Goal: Navigation & Orientation: Find specific page/section

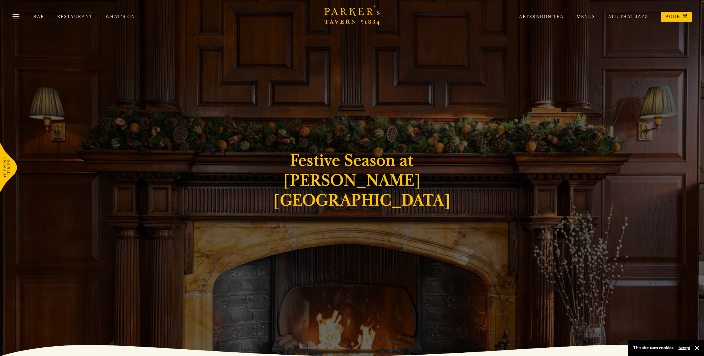
click at [555, 16] on link "Afternoon Tea" at bounding box center [535, 17] width 58 height 6
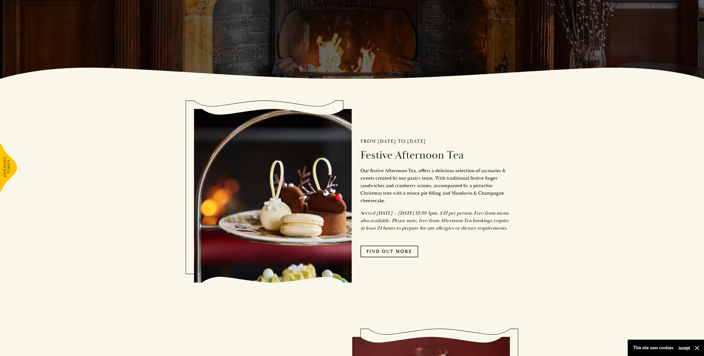
scroll to position [333, 0]
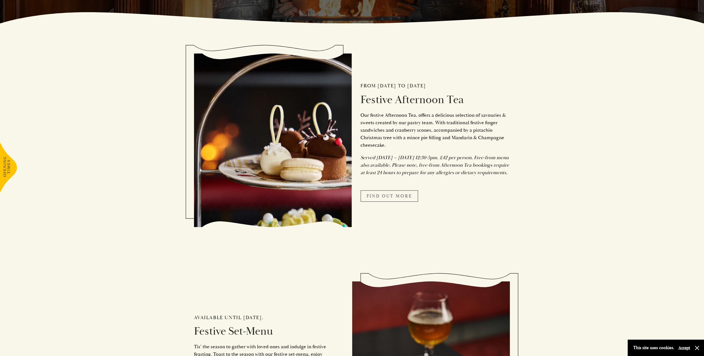
click at [379, 201] on link "FIND OUT MORE" at bounding box center [389, 196] width 58 height 12
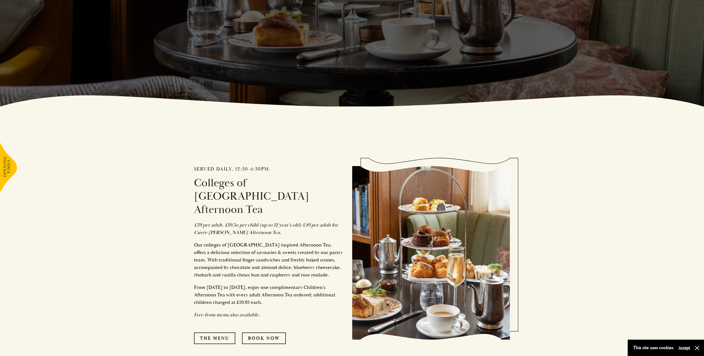
scroll to position [361, 0]
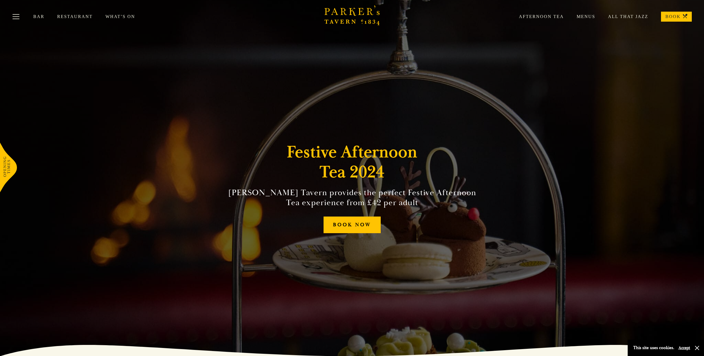
click at [64, 15] on link "Restaurant" at bounding box center [81, 17] width 48 height 6
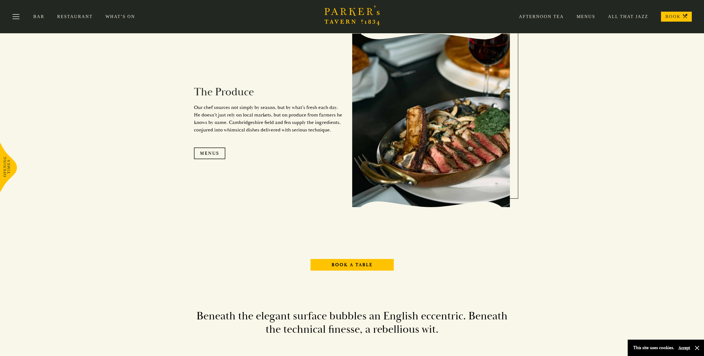
scroll to position [638, 0]
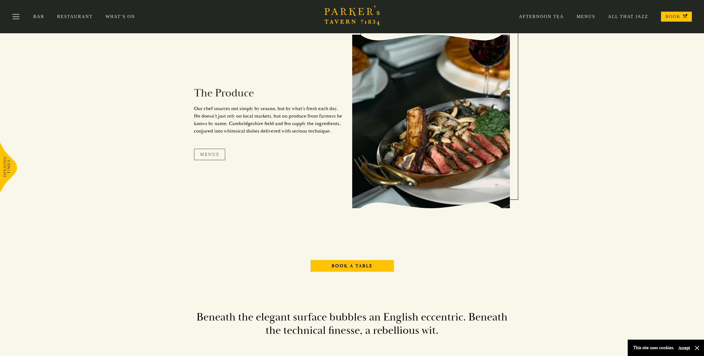
click at [214, 154] on link "Menus" at bounding box center [209, 155] width 31 height 12
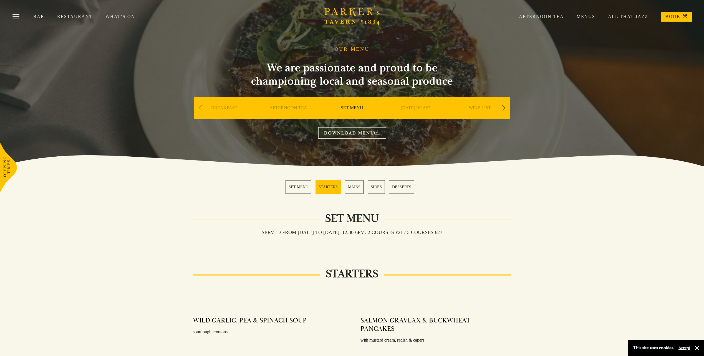
click at [504, 108] on div "Next slide" at bounding box center [503, 108] width 7 height 12
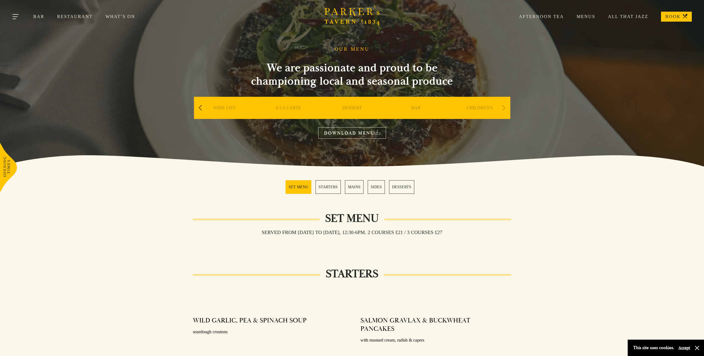
click at [22, 16] on button "Toggle navigation" at bounding box center [16, 18] width 24 height 24
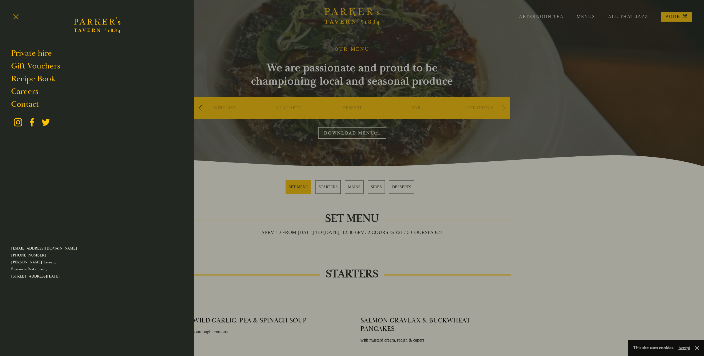
click at [600, 219] on div at bounding box center [352, 178] width 704 height 356
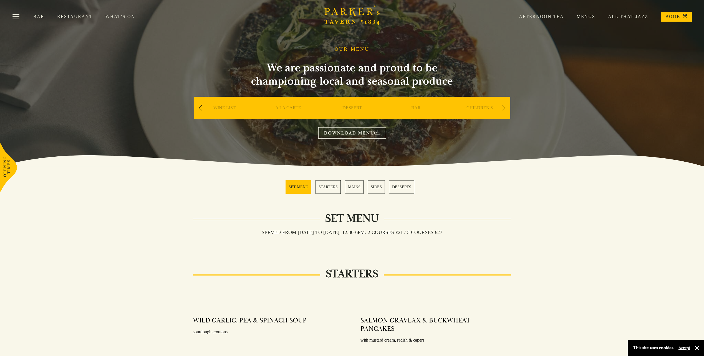
click at [590, 18] on link "Menus" at bounding box center [579, 17] width 31 height 6
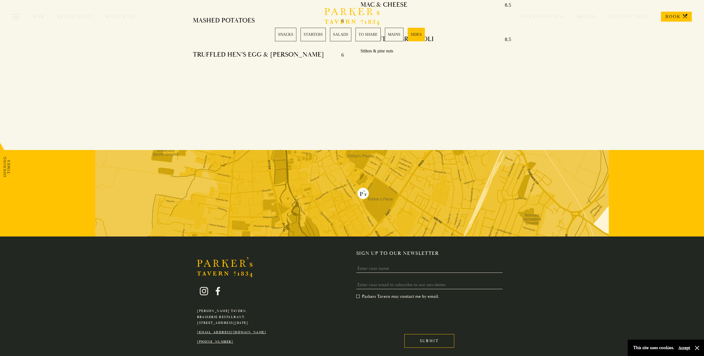
scroll to position [1470, 0]
